Goal: Information Seeking & Learning: Learn about a topic

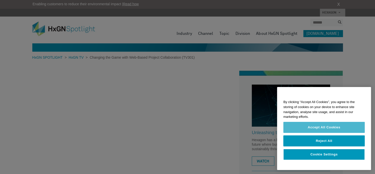
click at [293, 126] on button "Accept All Cookies" at bounding box center [323, 127] width 81 height 11
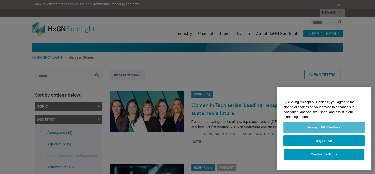
click at [316, 128] on button "Accept All Cookies" at bounding box center [323, 127] width 81 height 11
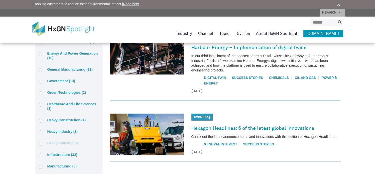
scroll to position [218, 0]
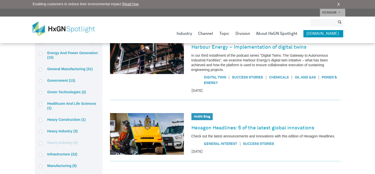
click at [324, 21] on input "search" at bounding box center [323, 23] width 25 height 8
type input "**********"
click at [337, 20] on button "submit" at bounding box center [340, 23] width 7 height 6
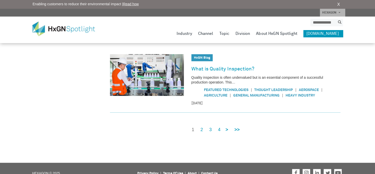
scroll to position [440, 0]
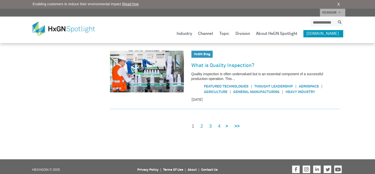
click at [221, 120] on div "1 2 3 4 > >>" at bounding box center [214, 123] width 54 height 14
click at [219, 123] on link "4" at bounding box center [219, 126] width 3 height 6
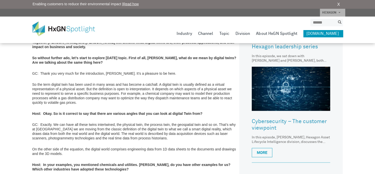
scroll to position [281, 0]
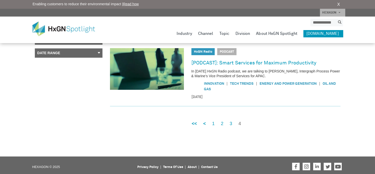
scroll to position [99, 0]
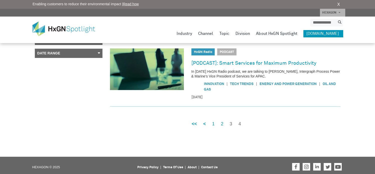
click at [231, 124] on link "3" at bounding box center [231, 124] width 3 height 6
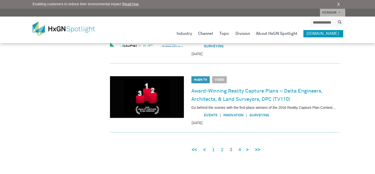
scroll to position [348, 0]
click at [222, 148] on link "2" at bounding box center [222, 149] width 3 height 6
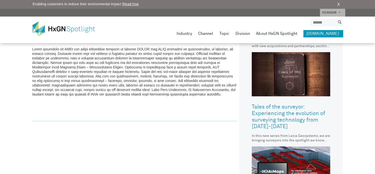
scroll to position [208, 0]
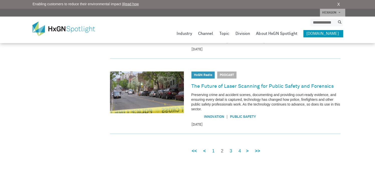
scroll to position [391, 0]
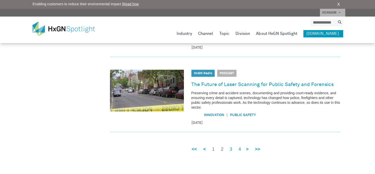
click at [214, 146] on link "1" at bounding box center [213, 149] width 3 height 6
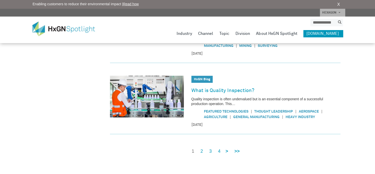
scroll to position [440, 0]
